Goal: Task Accomplishment & Management: Manage account settings

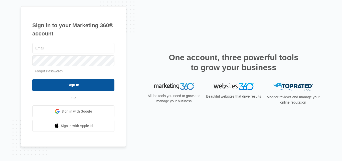
type input "[EMAIL_ADDRESS][DOMAIN_NAME]"
click at [69, 84] on input "Sign In" at bounding box center [73, 85] width 82 height 12
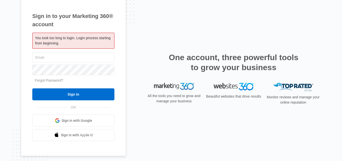
type input "[EMAIL_ADDRESS][DOMAIN_NAME]"
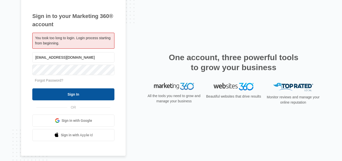
click at [68, 91] on input "Sign In" at bounding box center [73, 95] width 82 height 12
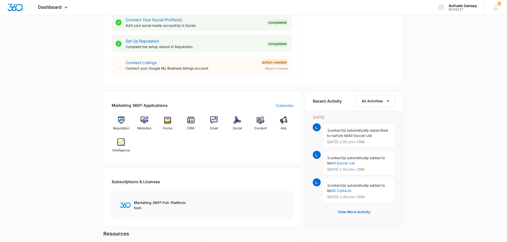
scroll to position [316, 0]
